Goal: Task Accomplishment & Management: Manage account settings

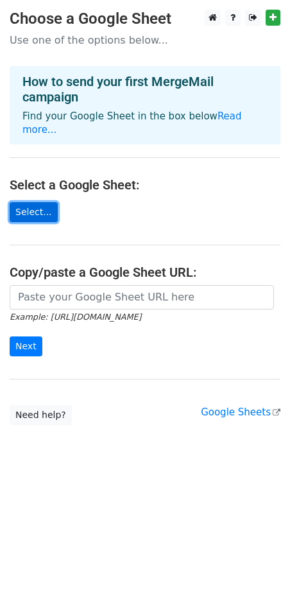
click at [24, 202] on link "Select..." at bounding box center [34, 212] width 48 height 20
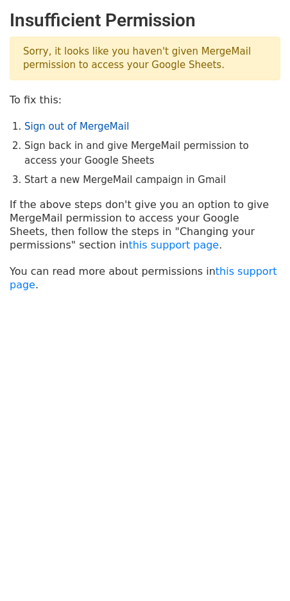
click at [71, 130] on link "Sign out of MergeMail" at bounding box center [76, 127] width 105 height 12
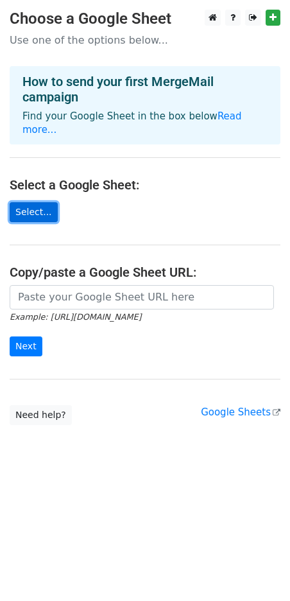
click at [24, 204] on link "Select..." at bounding box center [34, 212] width 48 height 20
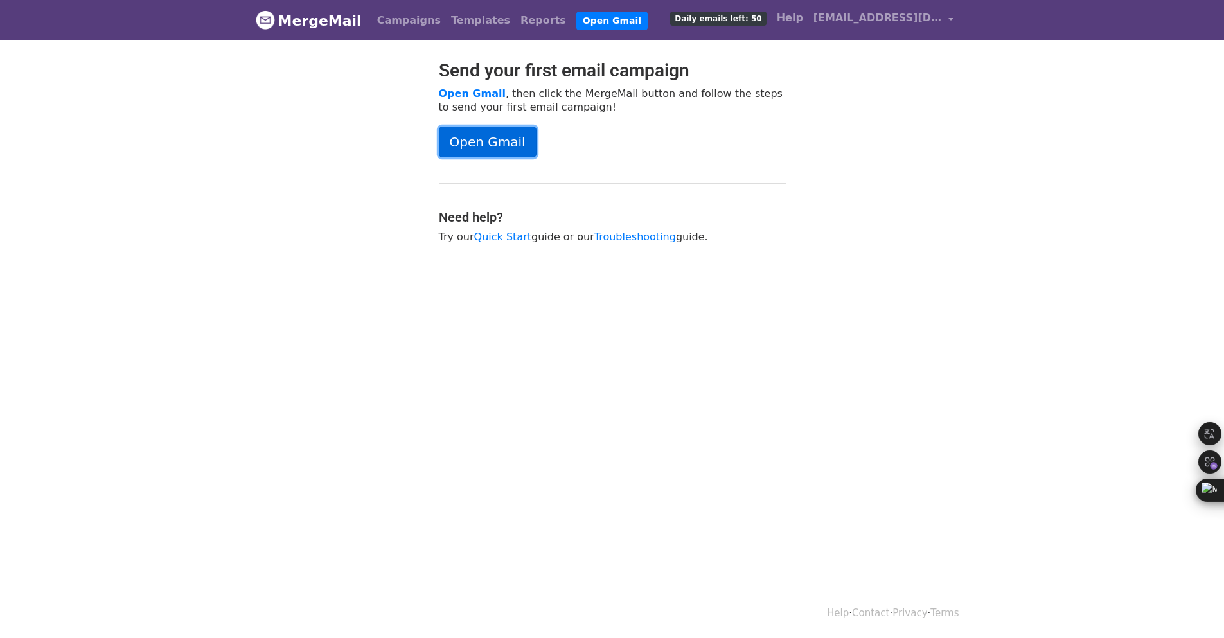
click at [498, 152] on link "Open Gmail" at bounding box center [488, 142] width 98 height 31
click at [944, 19] on link "wbaldo.rn@gmail.com" at bounding box center [883, 20] width 150 height 30
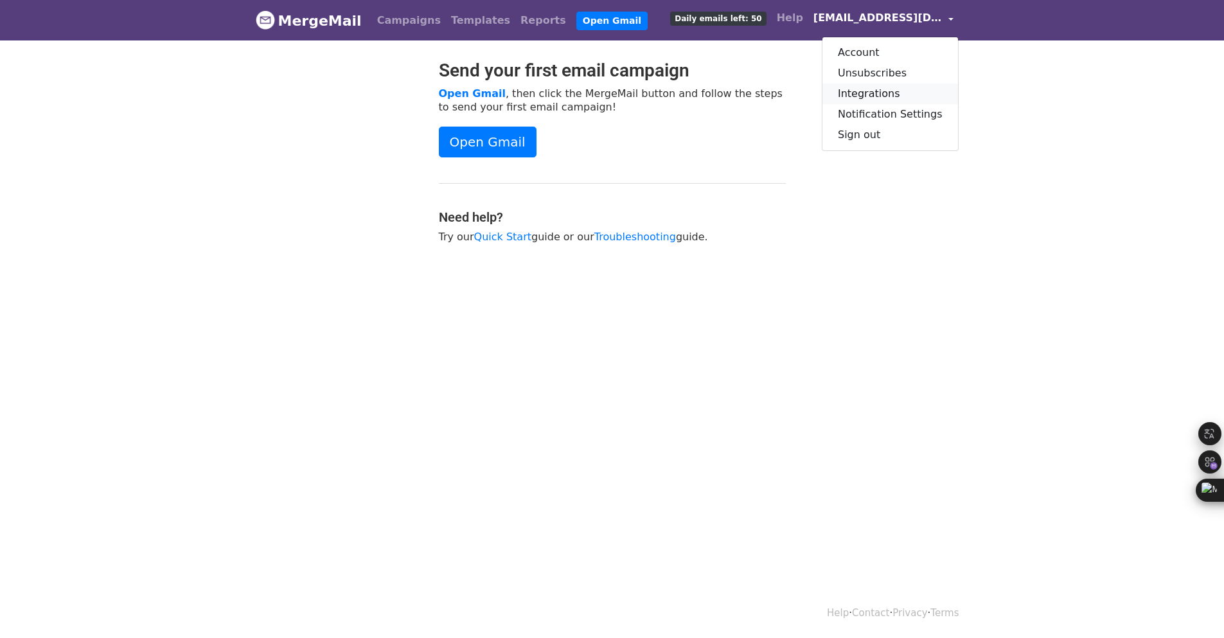
click at [896, 91] on link "Integrations" at bounding box center [890, 93] width 136 height 21
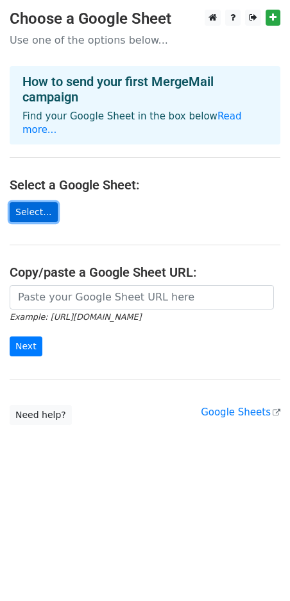
click at [33, 202] on link "Select..." at bounding box center [34, 212] width 48 height 20
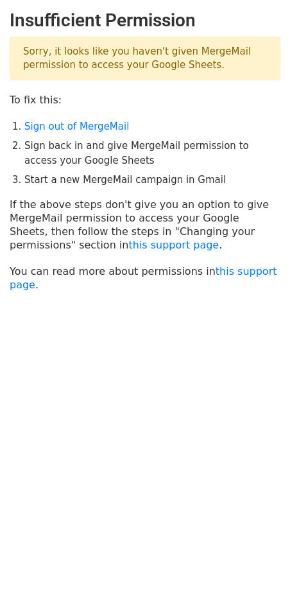
click at [85, 59] on p "Sorry, it looks like you haven't given MergeMail permission to access your Goog…" at bounding box center [145, 59] width 271 height 44
click at [85, 131] on link "Sign out of MergeMail" at bounding box center [76, 127] width 105 height 12
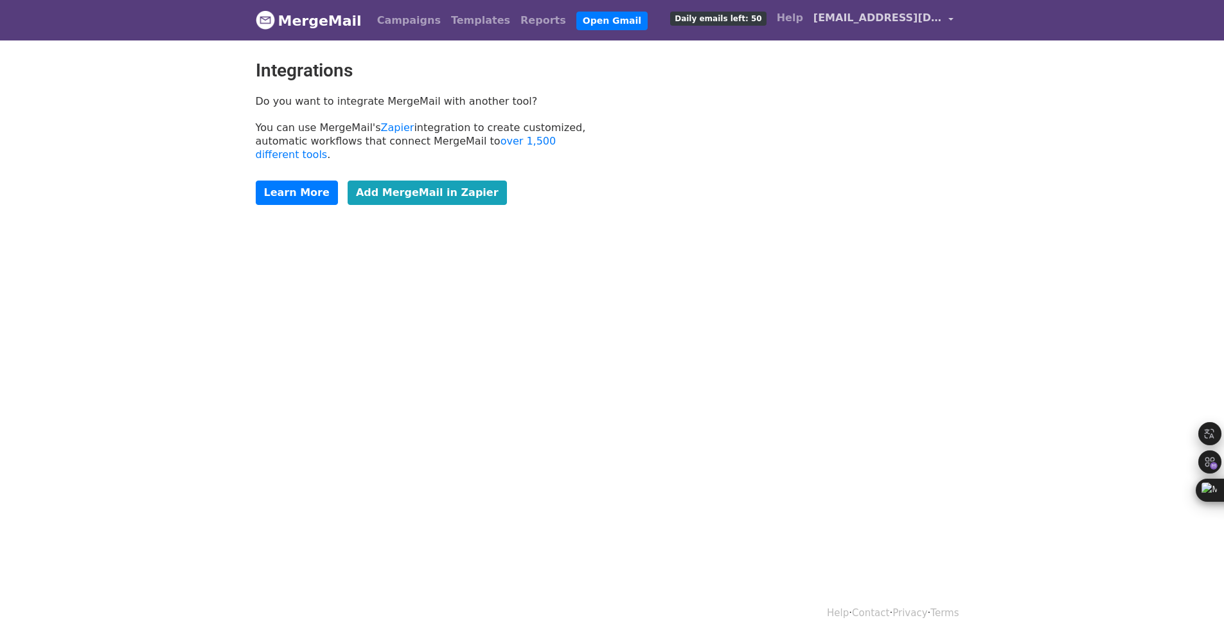
click at [951, 21] on link "wbaldo.rn@gmail.com" at bounding box center [883, 20] width 150 height 30
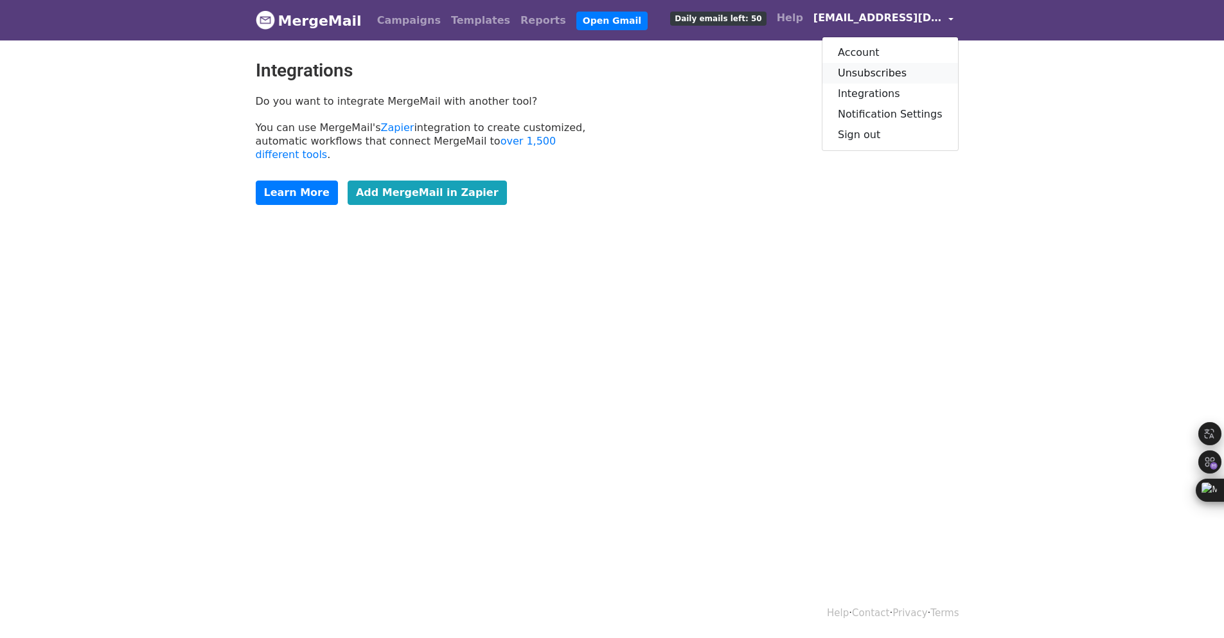
click at [922, 75] on link "Unsubscribes" at bounding box center [890, 73] width 136 height 21
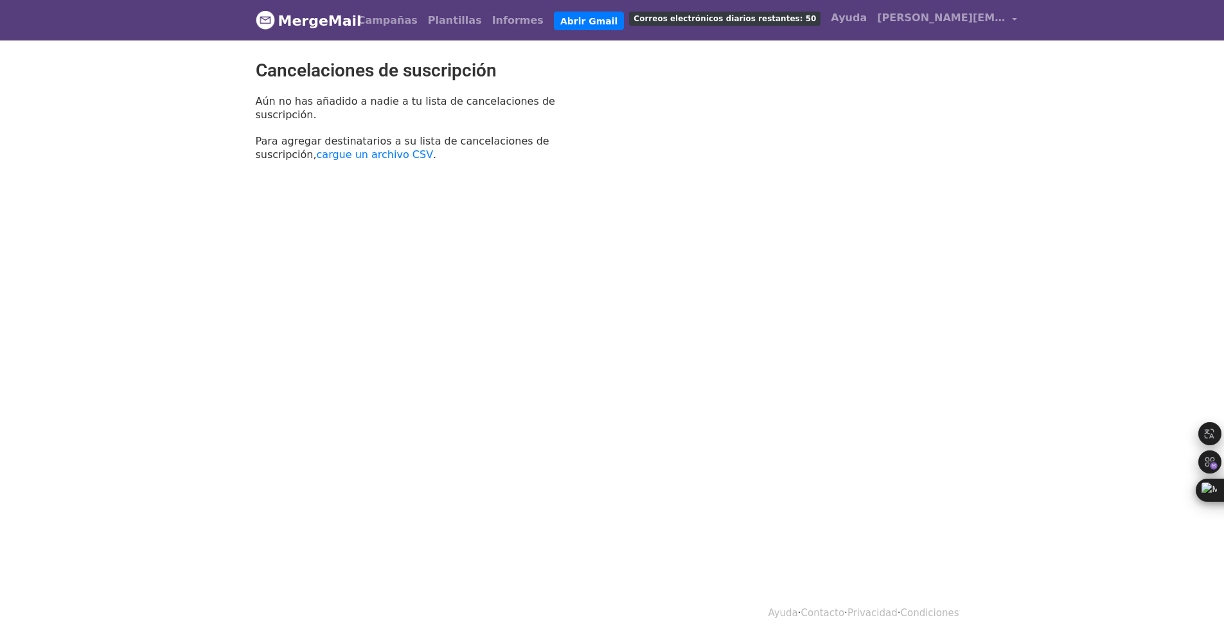
click at [962, 236] on html "MergeMail Campañas [GEOGRAPHIC_DATA] Informes Abrir Gmail Correos electrónicos …" at bounding box center [612, 319] width 1224 height 638
click at [434, 148] on font "cargue un archivo CSV" at bounding box center [375, 154] width 117 height 12
